Goal: Use online tool/utility: Use online tool/utility

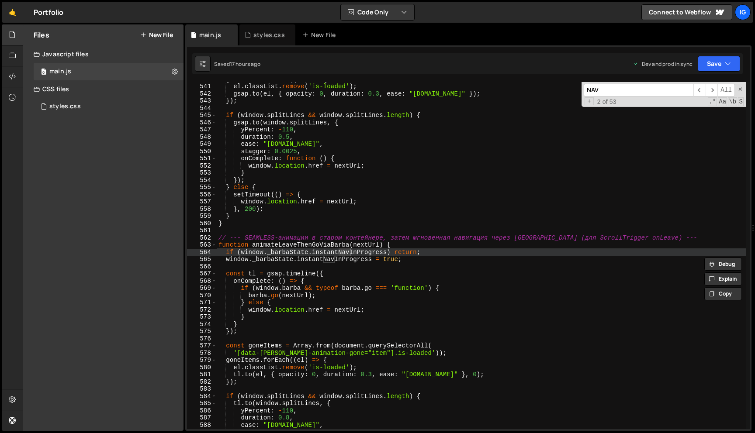
scroll to position [3891, 0]
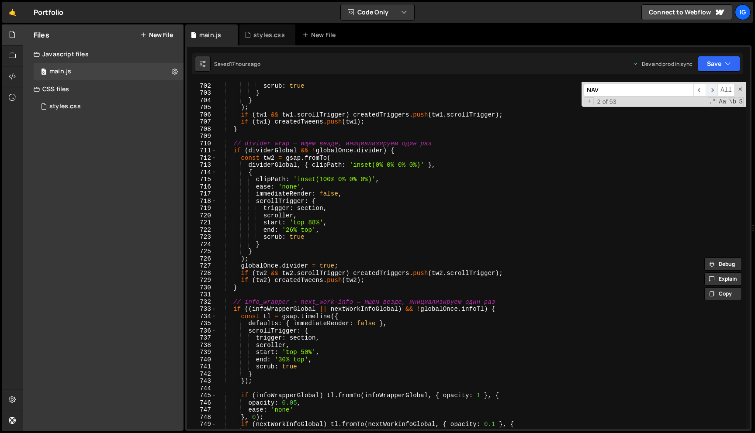
type input "NAV"
click at [710, 95] on span "​" at bounding box center [711, 90] width 12 height 13
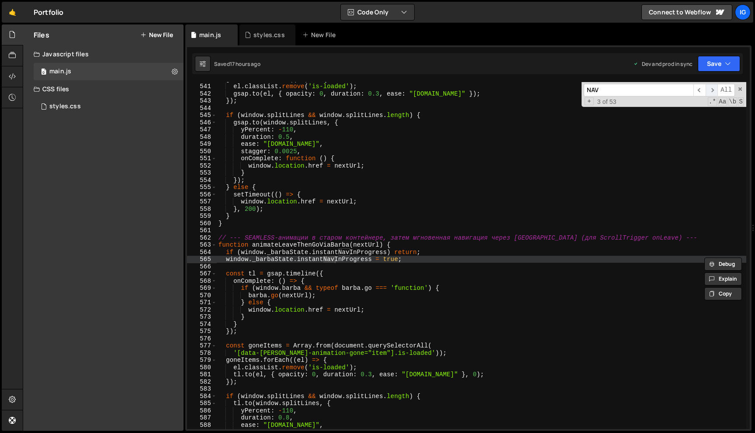
click at [710, 95] on span "​" at bounding box center [711, 90] width 12 height 13
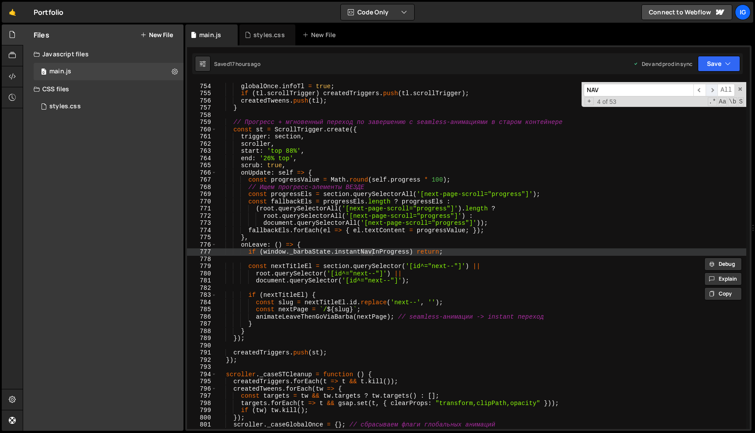
click at [710, 95] on span "​" at bounding box center [711, 90] width 12 height 13
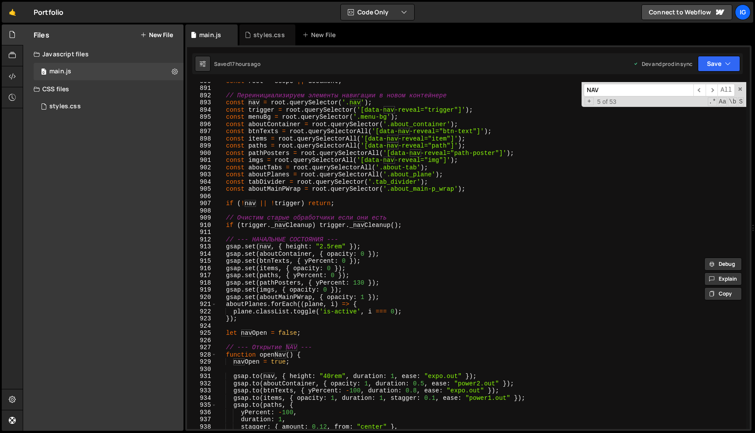
scroll to position [6530, 0]
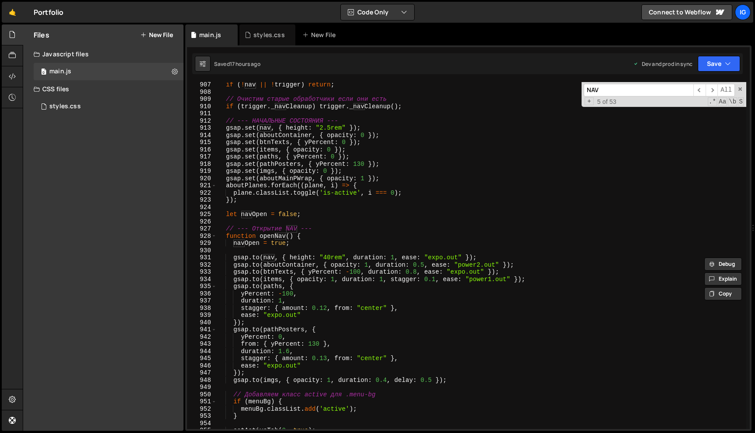
click at [326, 259] on div "if ( ! nav || ! trigger ) return ; // Очистим старые обработчики если они есть …" at bounding box center [481, 262] width 529 height 362
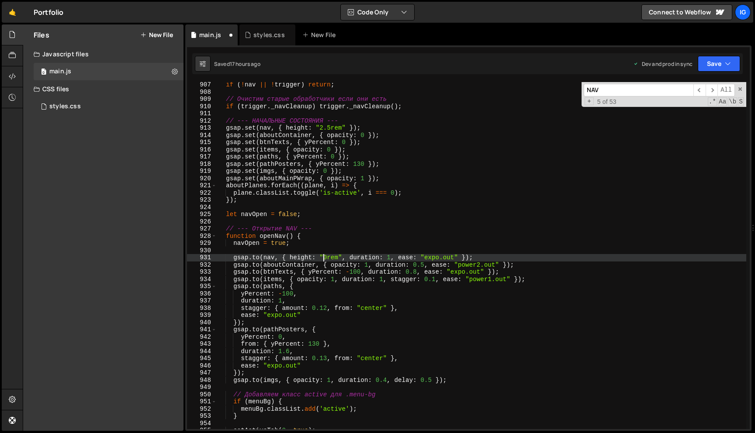
type textarea "[DOMAIN_NAME](nav, { height: "50rem", duration: 1, ease: "expo.out" });"
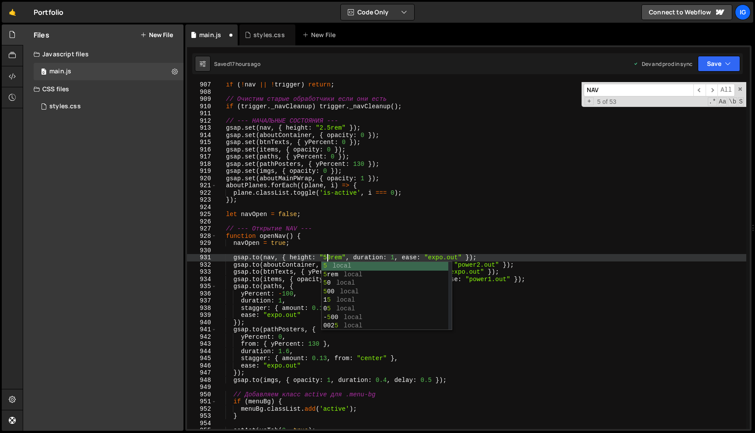
click at [429, 221] on div "if ( ! nav || ! trigger ) return ; // Очистим старые обработчики если они есть …" at bounding box center [481, 262] width 529 height 362
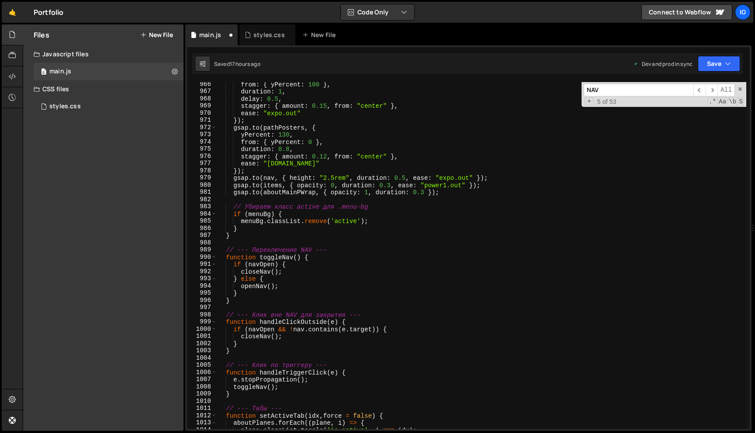
scroll to position [6752, 0]
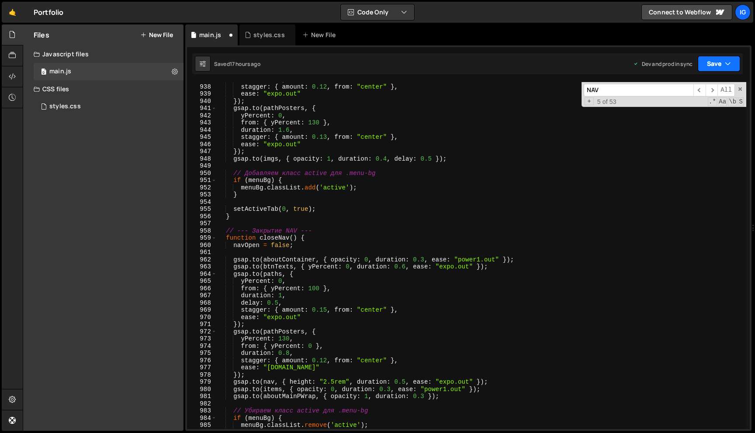
click at [728, 66] on icon "button" at bounding box center [728, 63] width 6 height 9
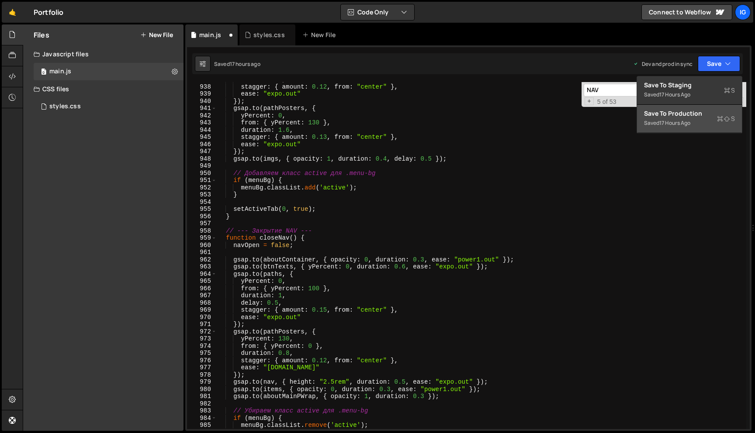
click at [690, 124] on div "17 hours ago" at bounding box center [674, 122] width 31 height 7
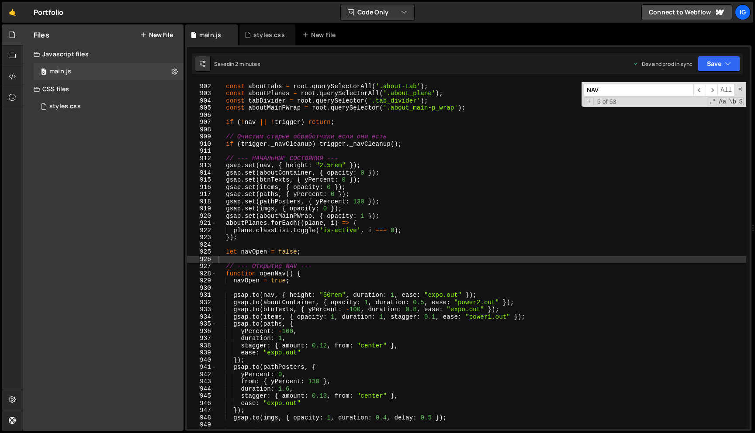
click at [393, 272] on div "const imgs = root . querySelectorAll ( '[data-nav-reveal="img"]' ) ; const abou…" at bounding box center [481, 257] width 529 height 362
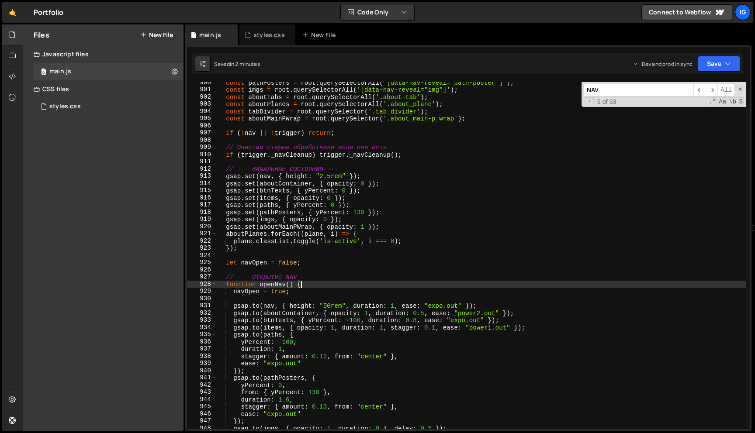
scroll to position [6514, 0]
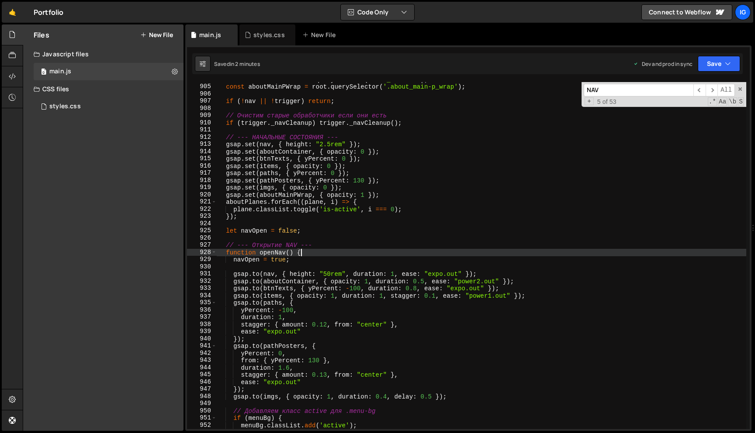
click at [330, 273] on div "const tabDivider = root . querySelector ( '.tab_divider' ) ; const aboutMainPWr…" at bounding box center [481, 257] width 529 height 362
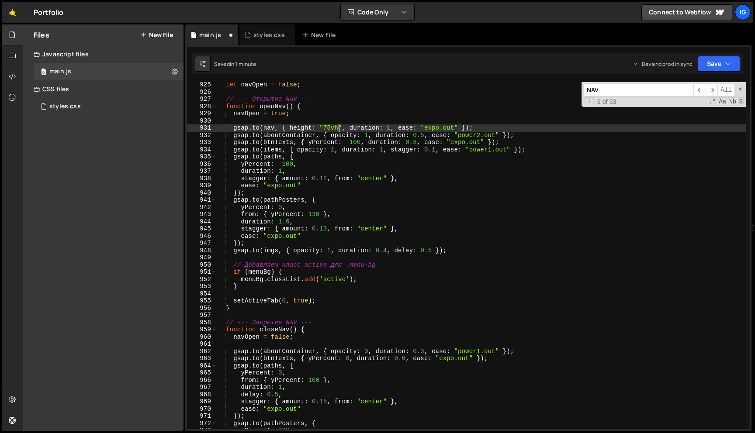
scroll to position [6653, 0]
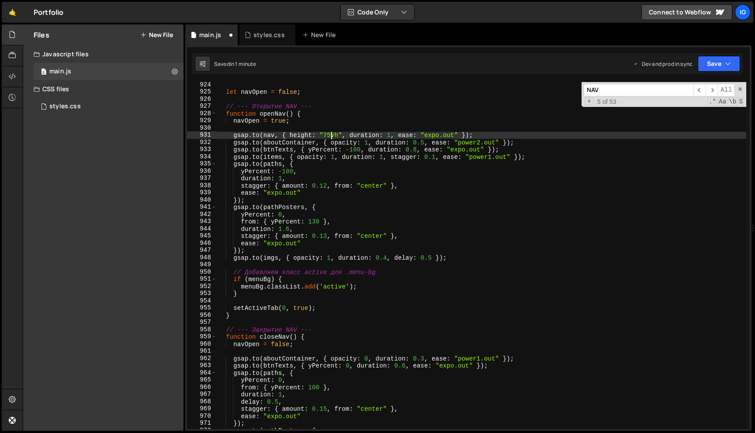
click at [331, 135] on div "let navOpen = false ; // --- Открытие NAV --- function openNav ( ) { navOpen = …" at bounding box center [481, 262] width 529 height 362
type textarea "[DOMAIN_NAME](nav, { height: "80vh", duration: 1, ease: "expo.out" });"
click at [704, 63] on button "Save" at bounding box center [719, 64] width 42 height 16
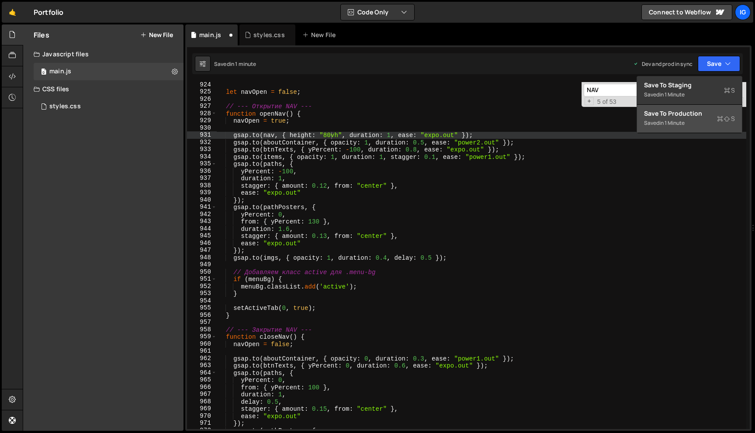
click at [670, 120] on div "in 1 minute" at bounding box center [671, 122] width 25 height 7
